Goal: Information Seeking & Learning: Find specific fact

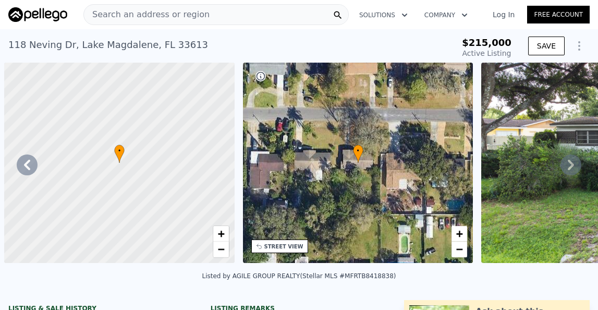
scroll to position [0, 242]
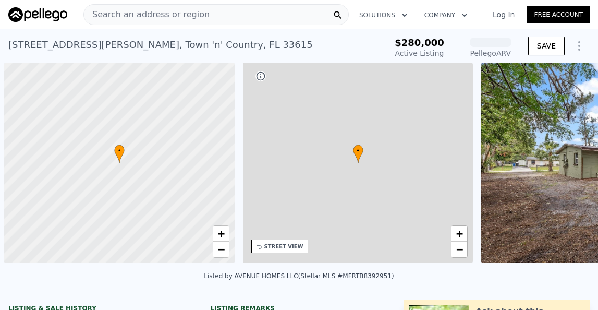
scroll to position [0, 4]
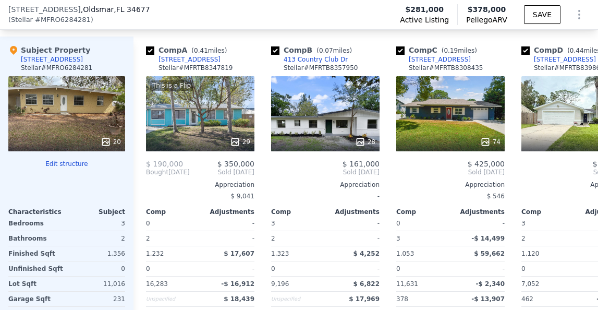
scroll to position [1194, 0]
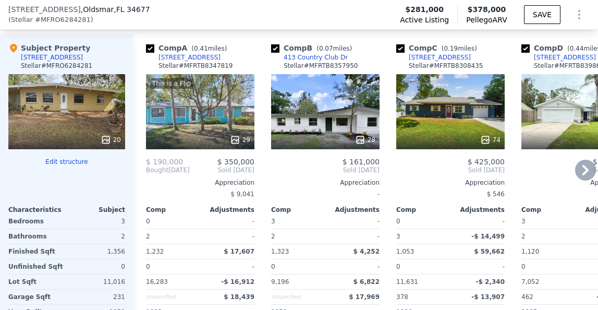
click at [308, 130] on div at bounding box center [325, 139] width 108 height 19
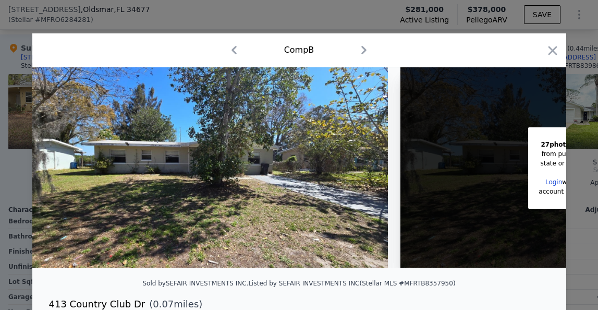
click at [235, 48] on icon "button" at bounding box center [234, 50] width 17 height 17
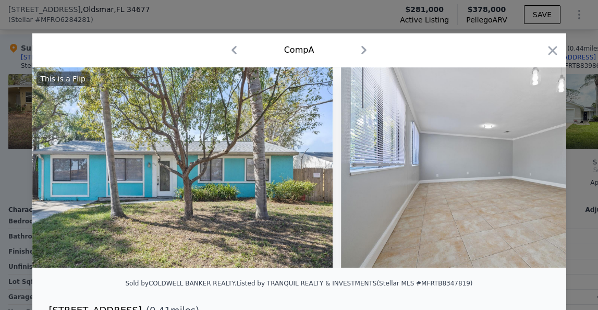
scroll to position [27, 0]
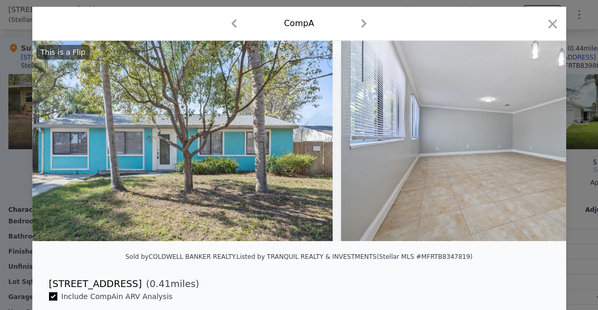
click at [367, 23] on icon "button" at bounding box center [363, 23] width 17 height 17
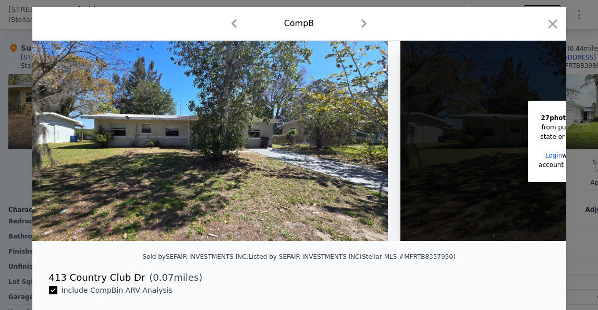
click at [367, 23] on icon "button" at bounding box center [363, 23] width 17 height 17
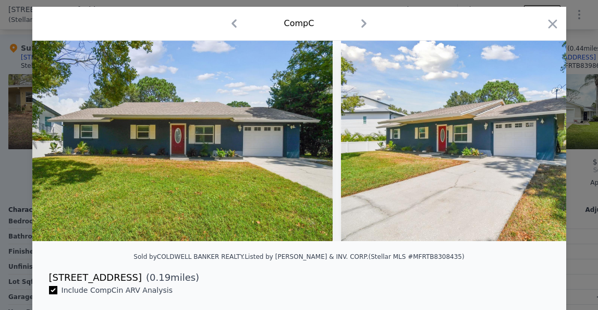
click at [367, 24] on icon "button" at bounding box center [363, 23] width 17 height 17
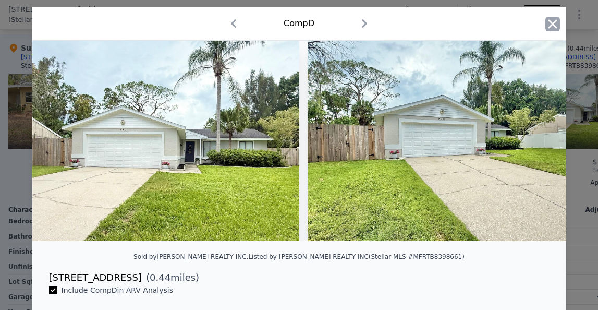
click at [550, 24] on icon "button" at bounding box center [552, 23] width 9 height 9
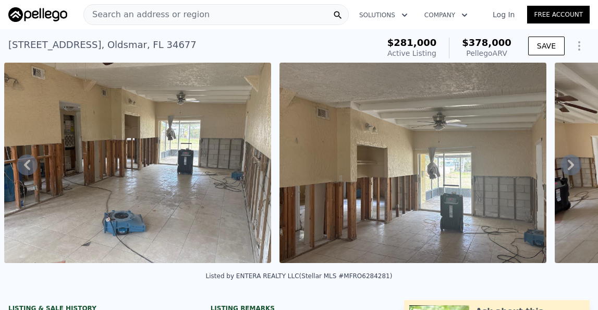
click at [219, 12] on div "Search an address or region" at bounding box center [215, 14] width 265 height 21
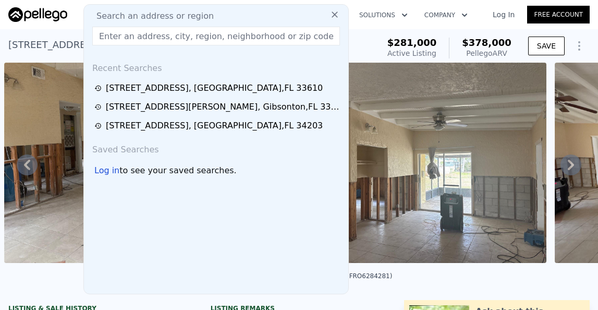
paste input "1519 30TH STREET, SARASOTA, Florida 34234"
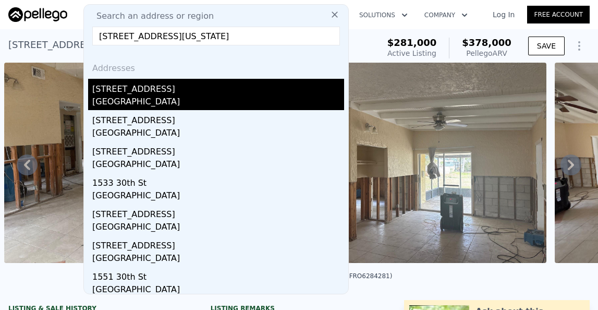
type input "1519 30TH STREET, SARASOTA, Florida 34234"
click at [125, 99] on div "Sarasota, FL 34234" at bounding box center [218, 102] width 252 height 15
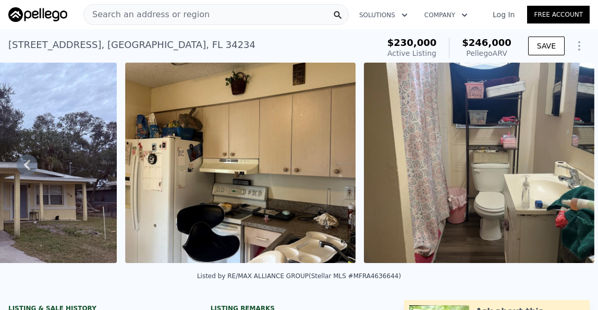
click at [197, 10] on span "Search an address or region" at bounding box center [147, 14] width 126 height 13
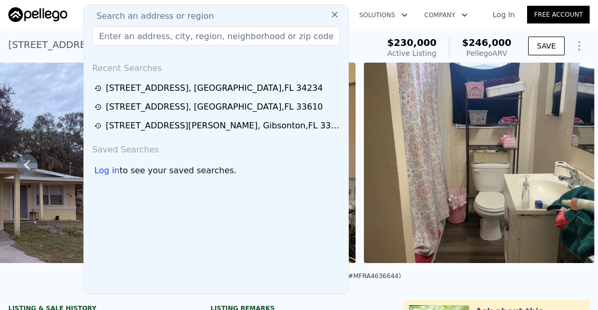
click at [166, 41] on input "text" at bounding box center [216, 36] width 248 height 19
click at [166, 39] on input "text" at bounding box center [216, 36] width 248 height 19
paste input "1519 30TH STREET, SARASOTA, Florida 34234"
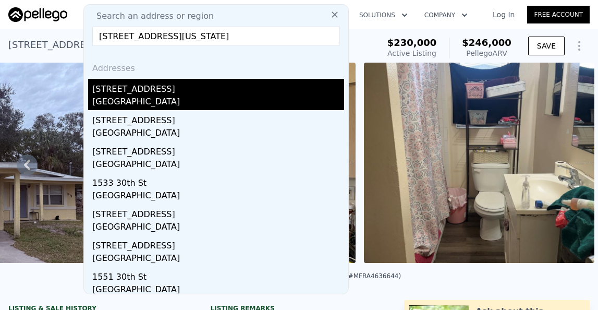
type input "1519 30TH STREET, SARASOTA, Florida 34234"
click at [167, 103] on div "Sarasota, FL 34234" at bounding box center [218, 102] width 252 height 15
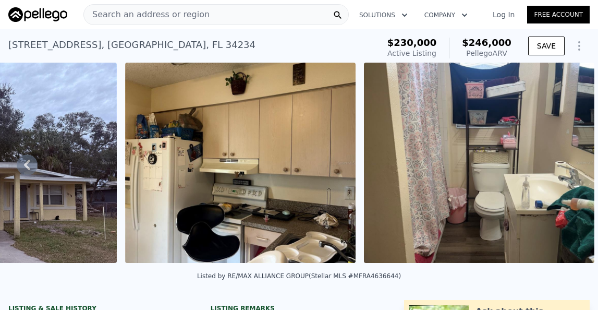
click at [208, 16] on div "Search an address or region" at bounding box center [215, 14] width 265 height 21
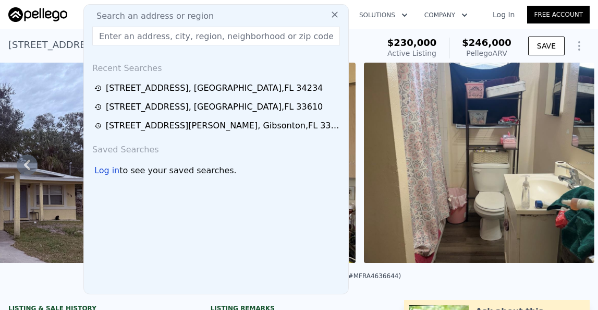
click at [188, 31] on input "text" at bounding box center [216, 36] width 248 height 19
paste input "2135 JO AN DRIVE, SARASOTA, Florida 34231"
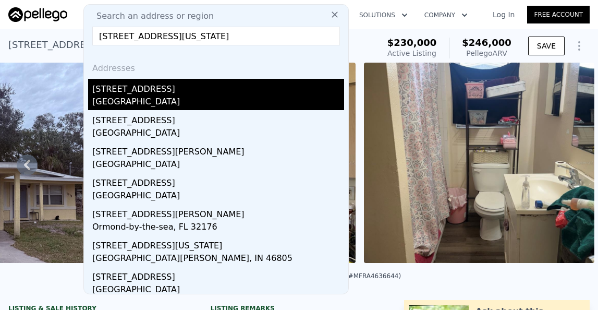
type input "2135 JO AN DRIVE, SARASOTA, Florida 34231"
click at [170, 101] on div "Sarasota County, FL 34231" at bounding box center [218, 102] width 252 height 15
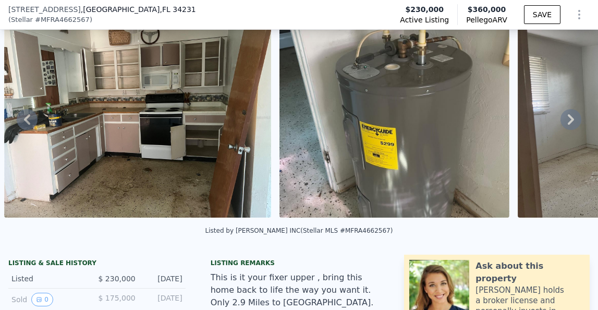
scroll to position [304, 0]
